Goal: Information Seeking & Learning: Learn about a topic

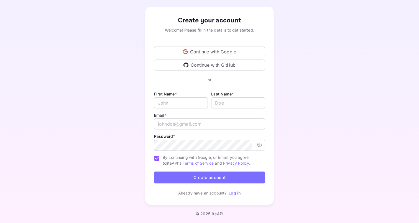
scroll to position [24, 0]
click at [228, 53] on div "Continue with Google" at bounding box center [209, 52] width 111 height 11
click at [233, 195] on p "Log in" at bounding box center [234, 193] width 12 height 6
click at [302, 111] on div "Create your account Welcome! Please fill in the details to get started. Continu…" at bounding box center [209, 106] width 370 height 212
click at [233, 193] on link "Log in" at bounding box center [234, 193] width 12 height 5
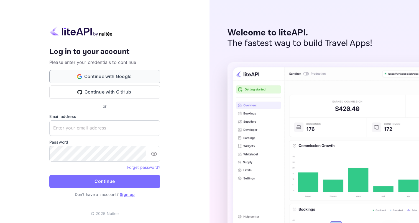
click at [116, 76] on button "Continue with Google" at bounding box center [104, 76] width 111 height 13
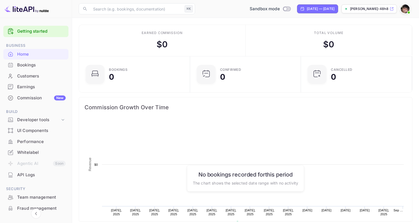
scroll to position [90, 107]
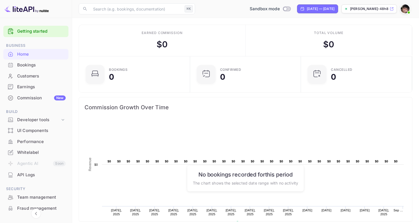
click at [25, 68] on div "Bookings" at bounding box center [41, 65] width 48 height 6
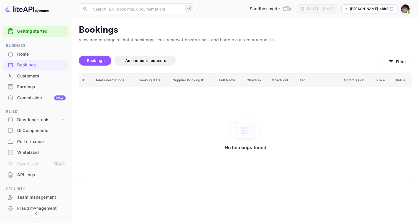
click at [26, 86] on div "Earnings" at bounding box center [41, 87] width 48 height 6
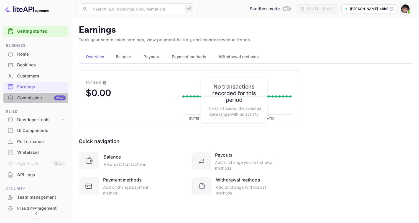
click at [26, 97] on div "Commission New" at bounding box center [41, 98] width 48 height 6
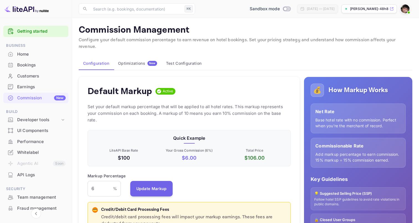
scroll to position [0, 0]
click at [20, 63] on div "Bookings" at bounding box center [41, 65] width 48 height 6
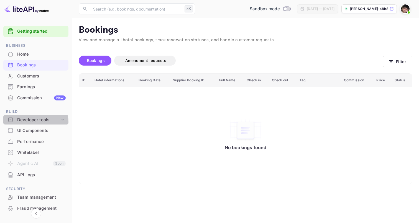
click at [33, 121] on div "Developer tools" at bounding box center [38, 120] width 43 height 6
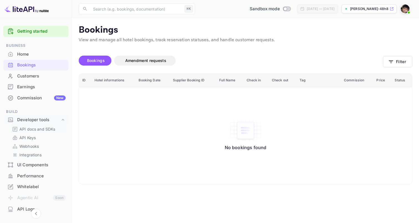
click at [33, 127] on p "API docs and SDKs" at bounding box center [37, 129] width 36 height 6
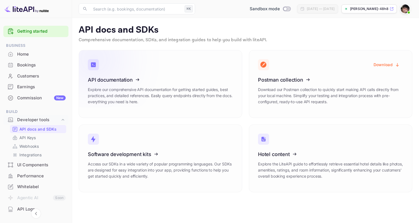
click at [108, 87] on icon at bounding box center [122, 78] width 86 height 57
click at [117, 78] on icon at bounding box center [122, 78] width 86 height 57
click at [279, 9] on input "Switch to Production mode" at bounding box center [284, 9] width 11 height 4
checkbox input "false"
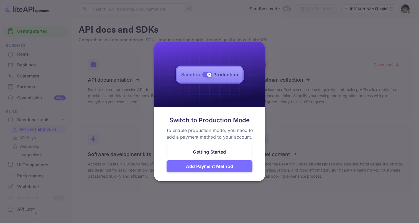
click at [275, 34] on div at bounding box center [209, 111] width 419 height 223
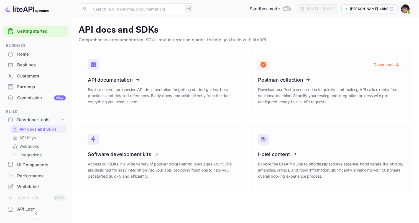
click at [375, 8] on p "kinjan-shah-48h8g.nuit..." at bounding box center [369, 8] width 38 height 5
click at [303, 168] on icon at bounding box center [292, 153] width 86 height 57
